Goal: Transaction & Acquisition: Purchase product/service

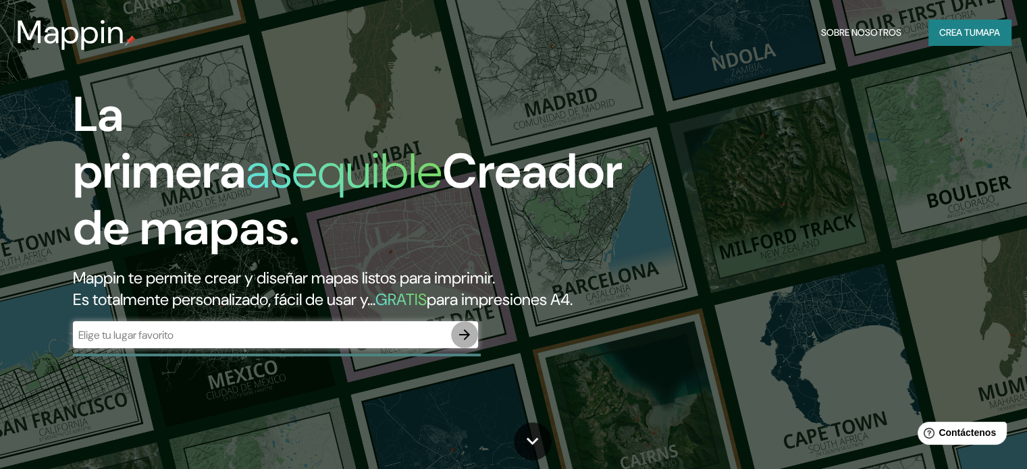
click at [460, 343] on icon "button" at bounding box center [465, 335] width 16 height 16
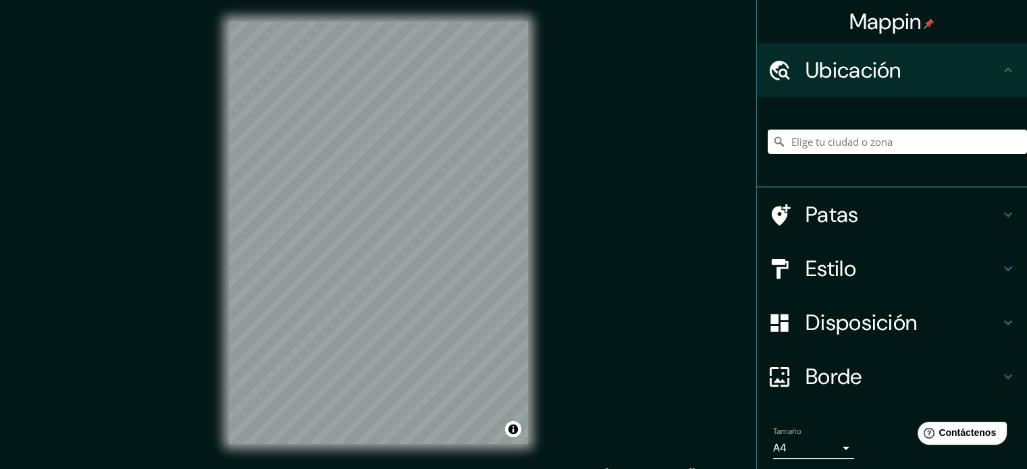
click at [825, 74] on font "Ubicación" at bounding box center [854, 70] width 96 height 28
click at [829, 149] on input "Elige tu ciudad o zona" at bounding box center [897, 142] width 259 height 24
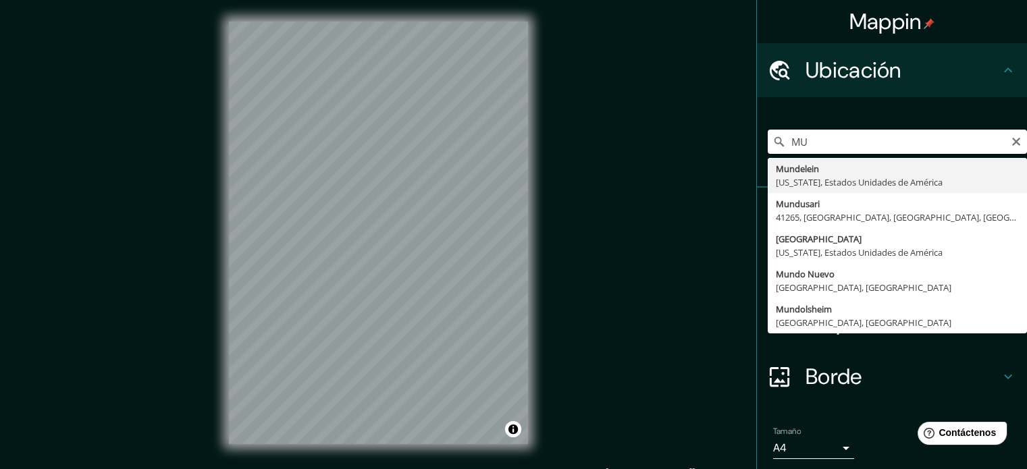
type input "M"
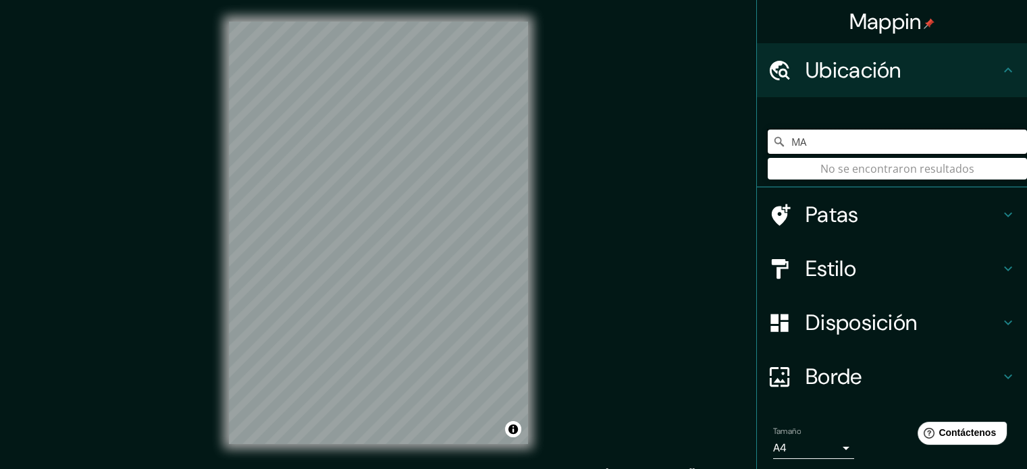
type input "M"
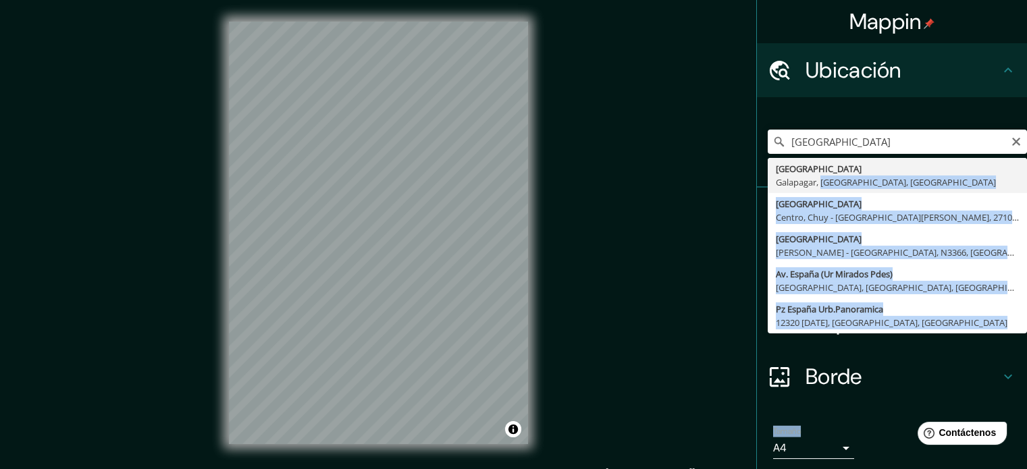
drag, startPoint x: 816, startPoint y: 180, endPoint x: 671, endPoint y: 174, distance: 145.4
click at [671, 174] on div "Mappin Ubicación [GEOGRAPHIC_DATA] [GEOGRAPHIC_DATA] Galapagar, [GEOGRAPHIC_DAT…" at bounding box center [513, 244] width 1027 height 488
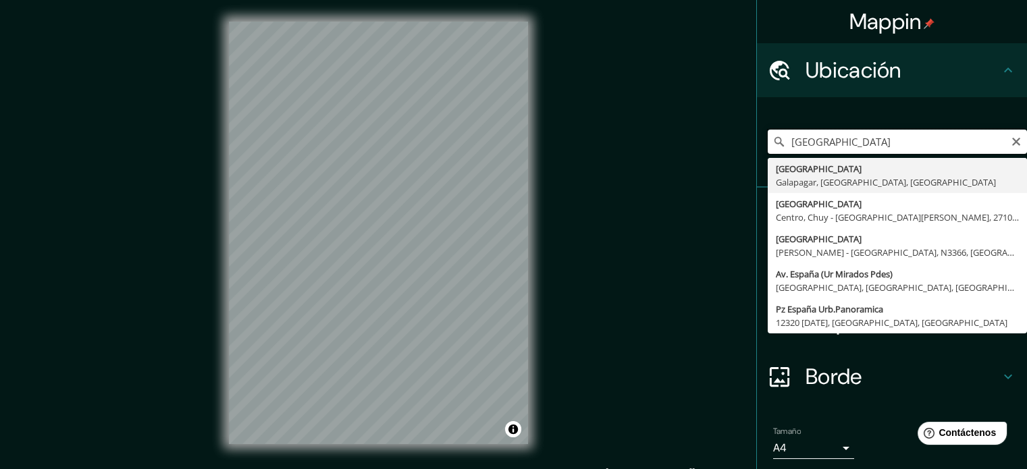
click at [890, 141] on input "[GEOGRAPHIC_DATA]" at bounding box center [897, 142] width 259 height 24
type input "España, Galapagar, [GEOGRAPHIC_DATA], [GEOGRAPHIC_DATA]"
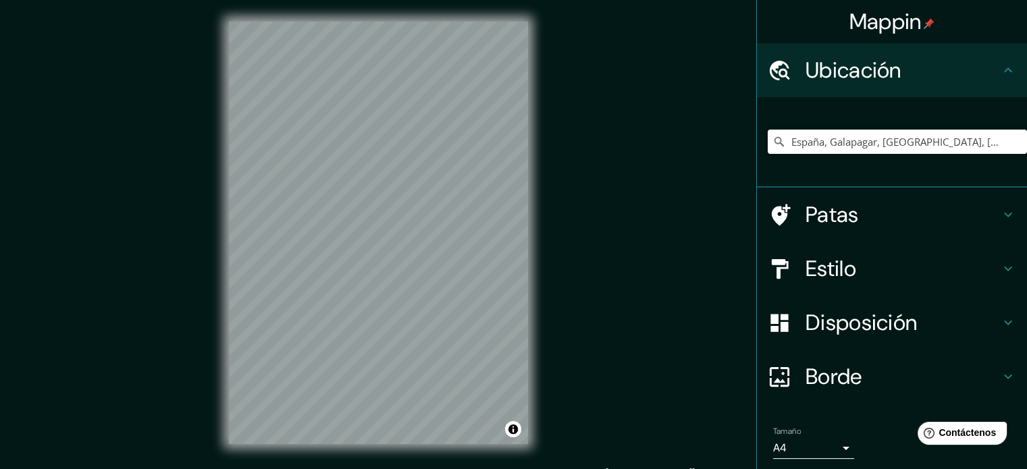
scroll to position [18, 0]
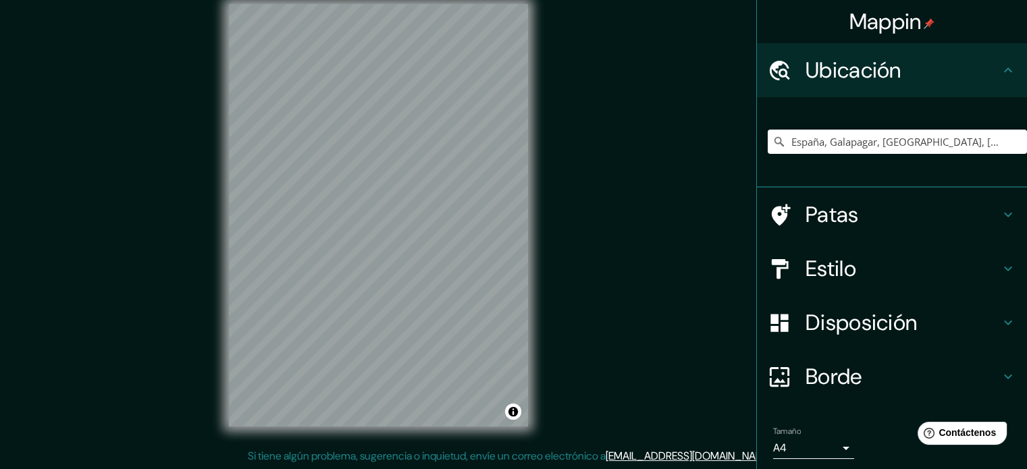
click at [844, 279] on font "Estilo" at bounding box center [831, 269] width 51 height 28
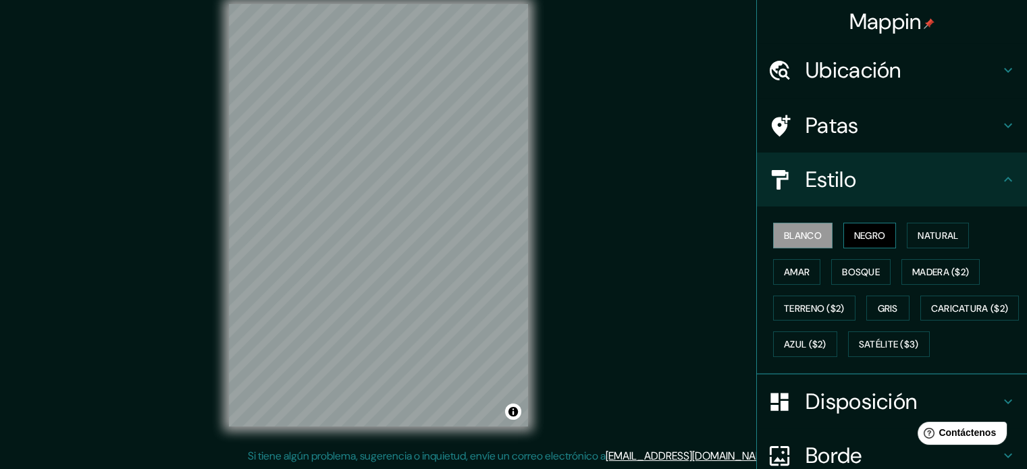
click at [869, 247] on button "Negro" at bounding box center [870, 236] width 53 height 26
click at [928, 275] on font "Madera ($2)" at bounding box center [941, 272] width 57 height 12
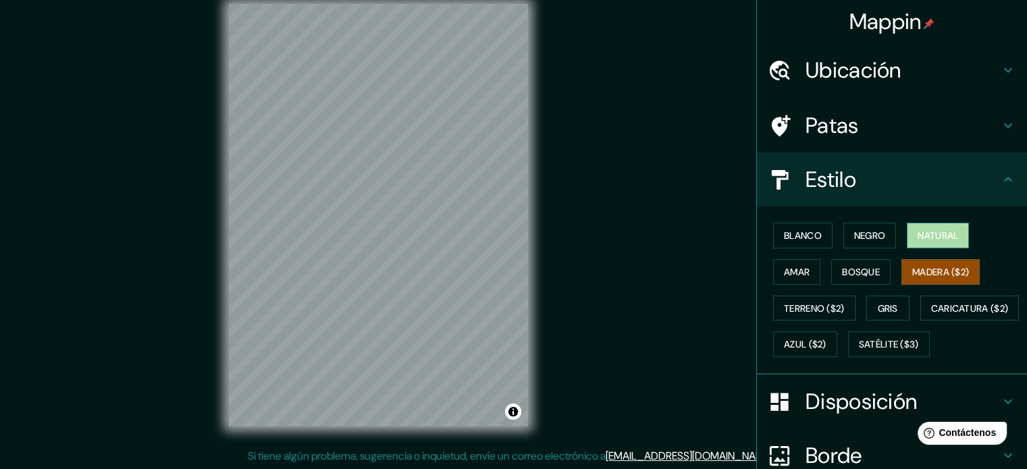
click at [932, 227] on font "Natural" at bounding box center [938, 236] width 41 height 18
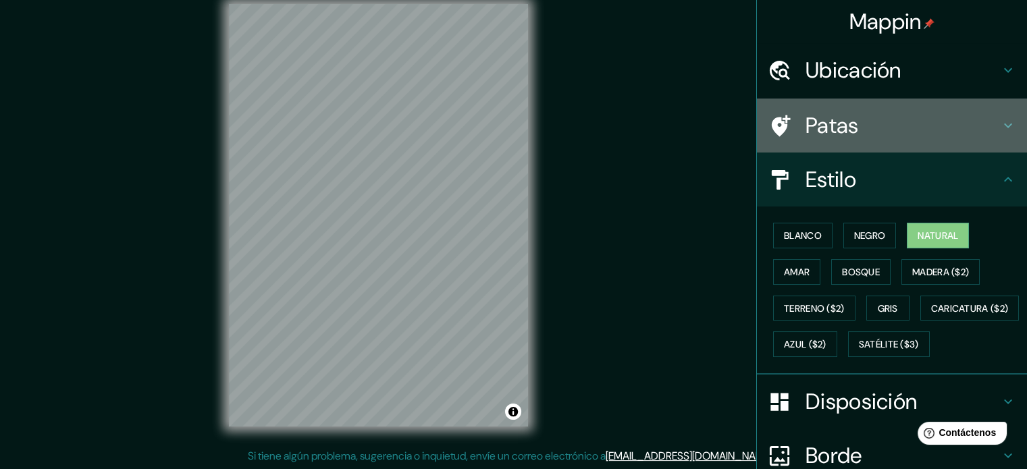
click at [930, 124] on h4 "Patas" at bounding box center [903, 125] width 195 height 27
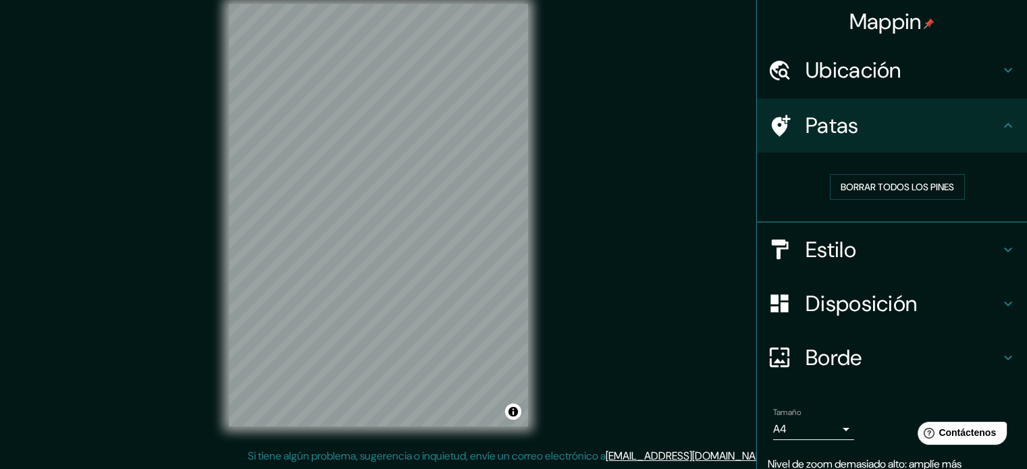
click at [927, 313] on h4 "Disposición" at bounding box center [903, 303] width 195 height 27
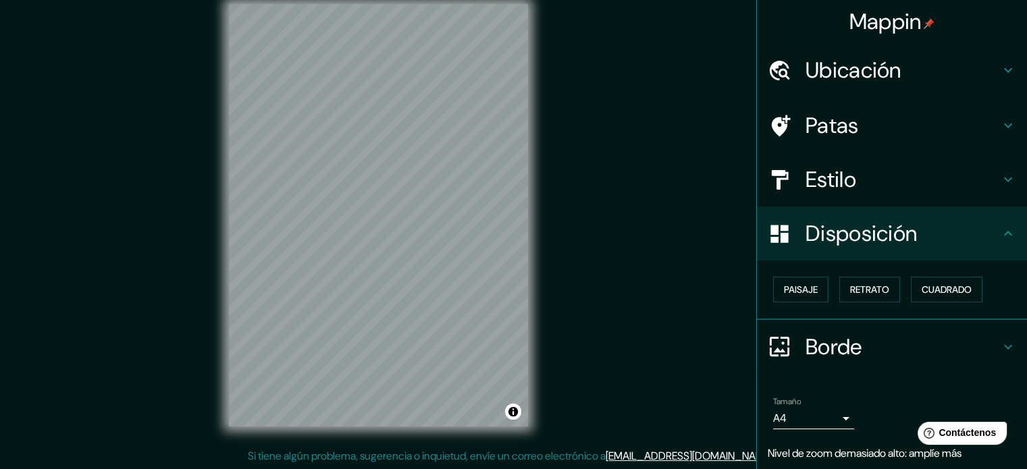
click at [873, 339] on h4 "Borde" at bounding box center [903, 347] width 195 height 27
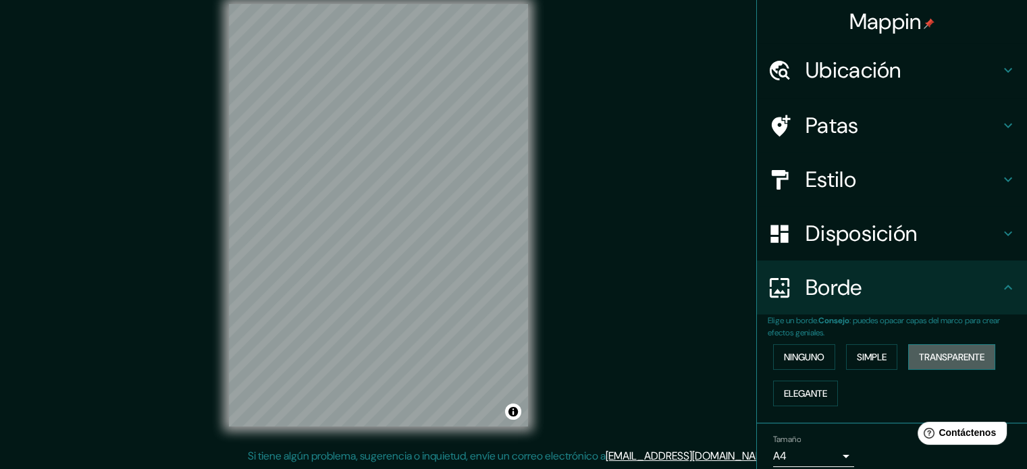
click at [927, 353] on font "Transparente" at bounding box center [952, 357] width 66 height 12
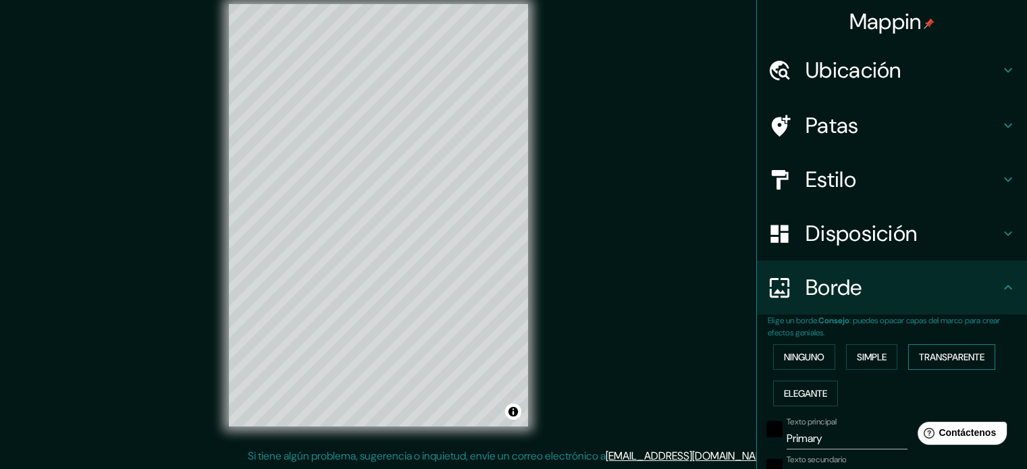
click at [927, 353] on font "Transparente" at bounding box center [952, 357] width 66 height 12
type input "213"
type input "35"
click at [927, 353] on font "Transparente" at bounding box center [952, 357] width 66 height 12
type input "213"
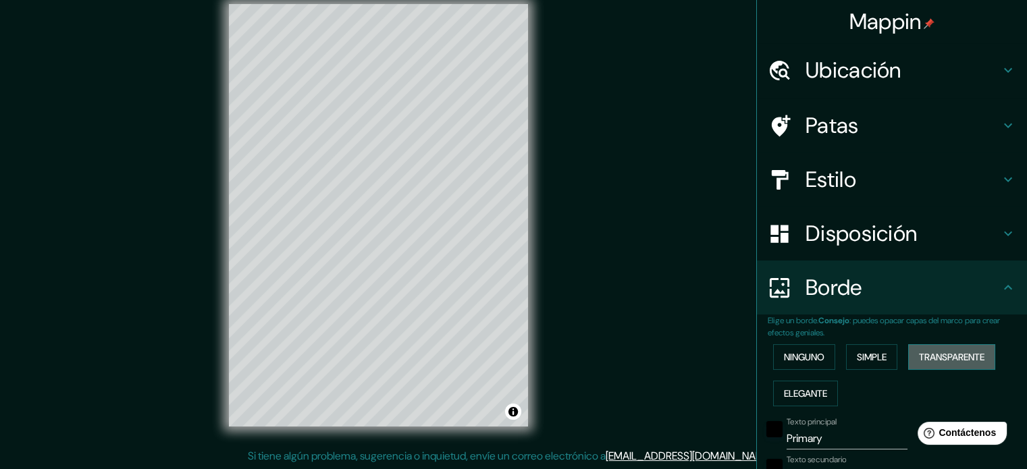
type input "35"
click at [807, 394] on font "Elegante" at bounding box center [805, 394] width 43 height 12
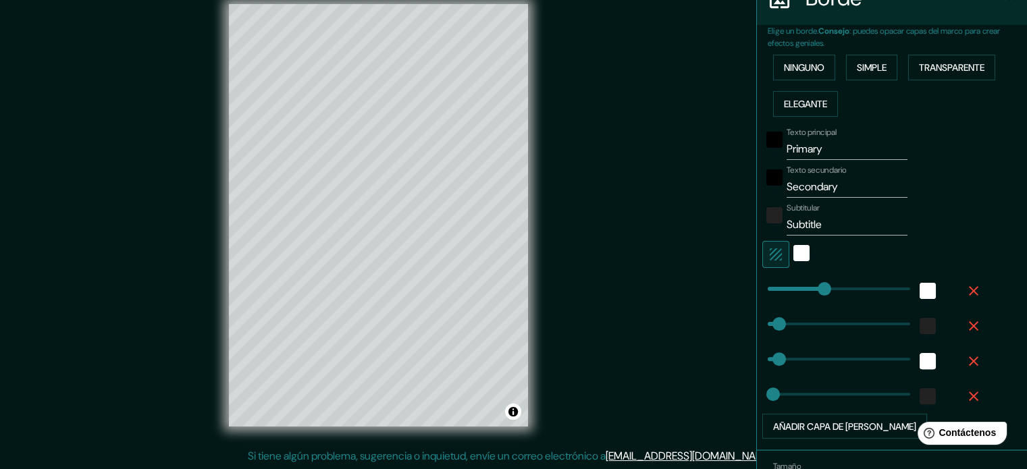
scroll to position [397, 0]
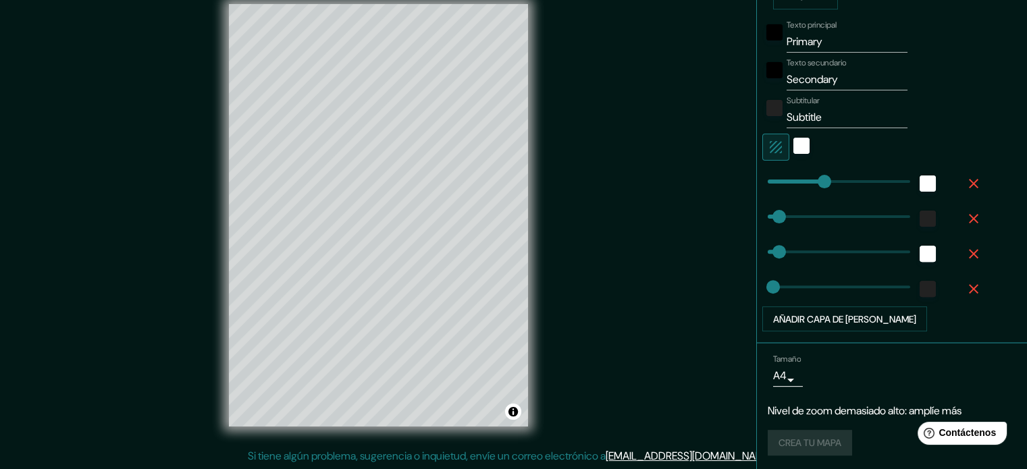
click at [795, 450] on div "Crea tu mapa" at bounding box center [892, 443] width 249 height 26
click at [804, 444] on div "Crea tu mapa" at bounding box center [892, 443] width 249 height 26
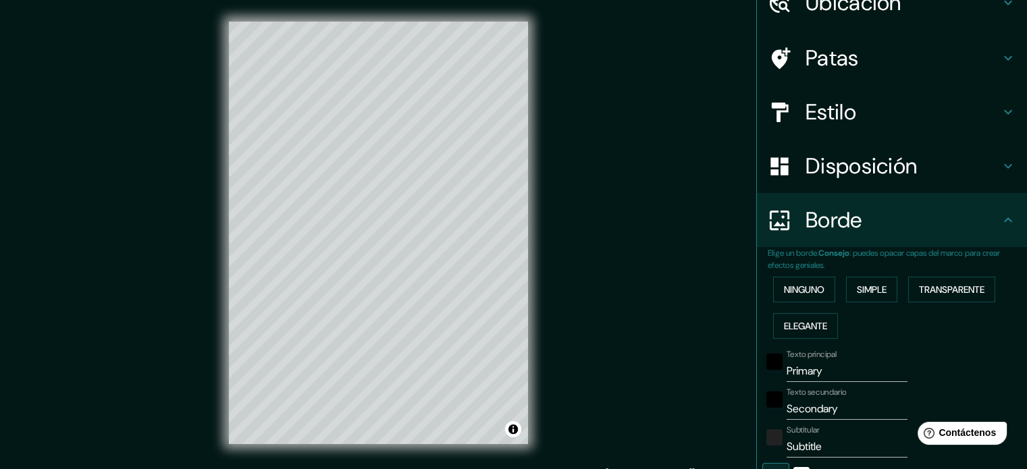
scroll to position [25, 0]
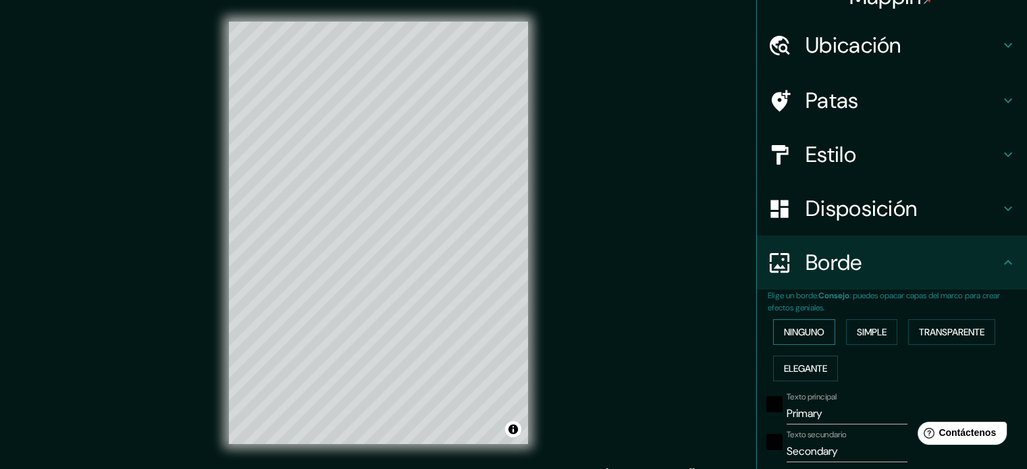
click at [807, 333] on font "Ninguno" at bounding box center [804, 332] width 41 height 12
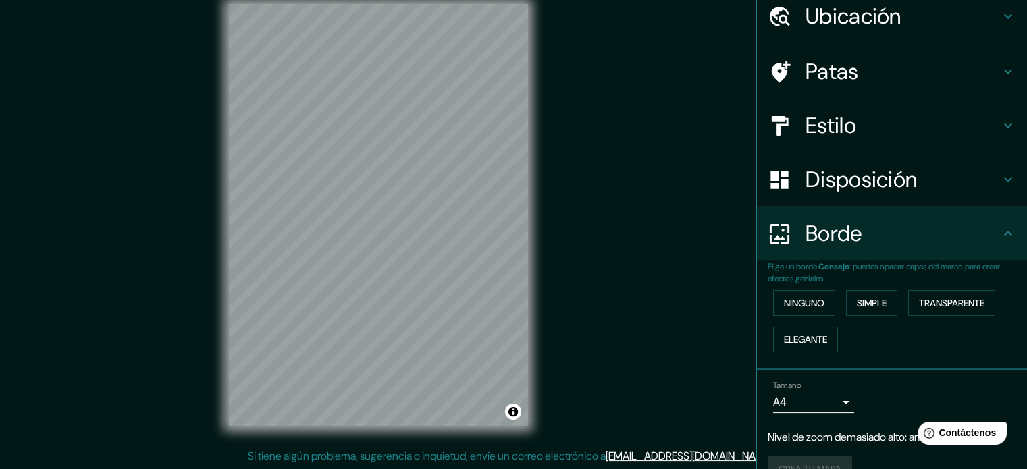
scroll to position [81, 0]
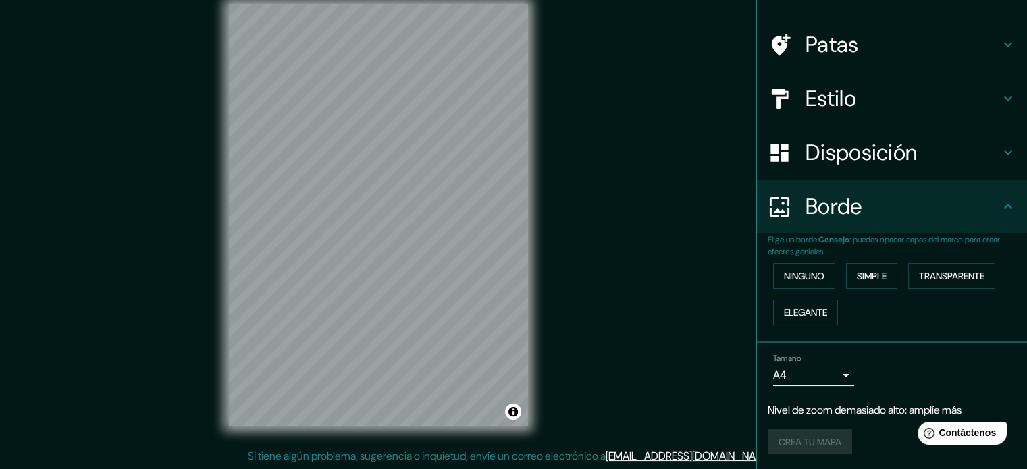
click at [808, 442] on div "Crea tu mapa" at bounding box center [892, 443] width 249 height 26
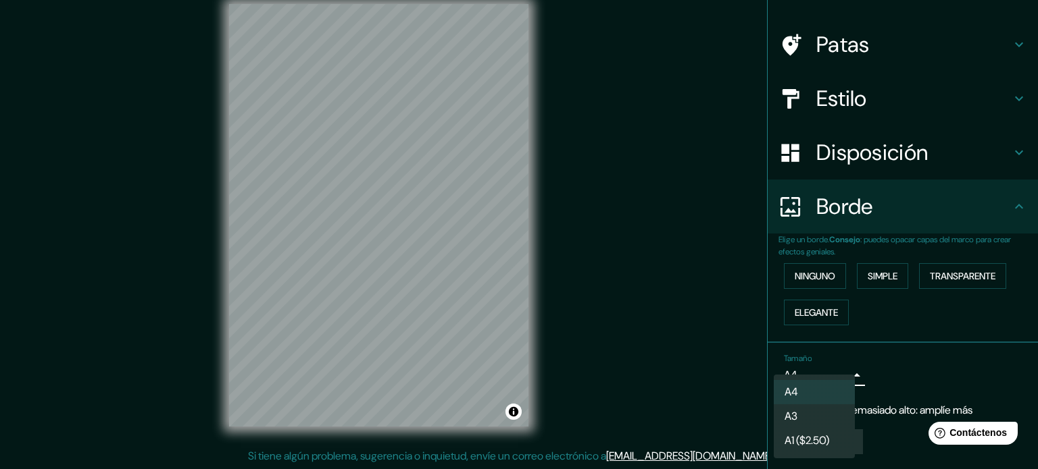
click at [823, 372] on body "Mappin Ubicación [GEOGRAPHIC_DATA], [GEOGRAPHIC_DATA], [GEOGRAPHIC_DATA], [GEOG…" at bounding box center [519, 216] width 1038 height 469
click at [823, 372] on div at bounding box center [519, 234] width 1038 height 469
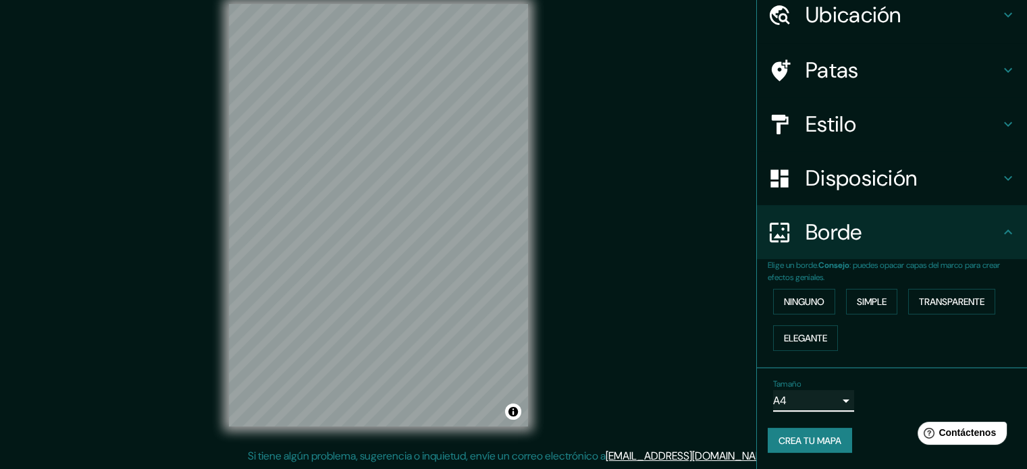
scroll to position [54, 0]
